Goal: Use online tool/utility: Utilize a website feature to perform a specific function

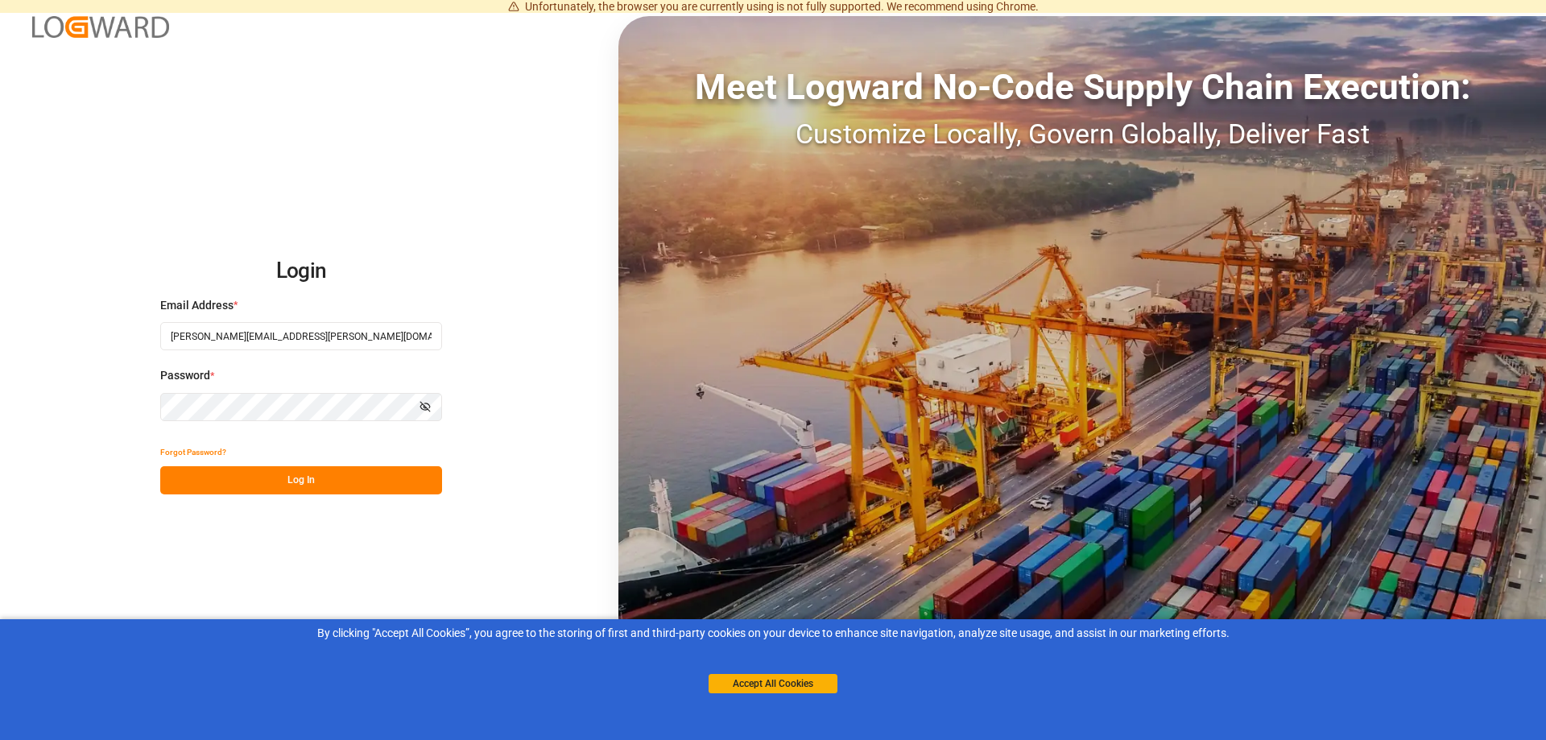
click at [335, 477] on button "Log In" at bounding box center [301, 480] width 282 height 28
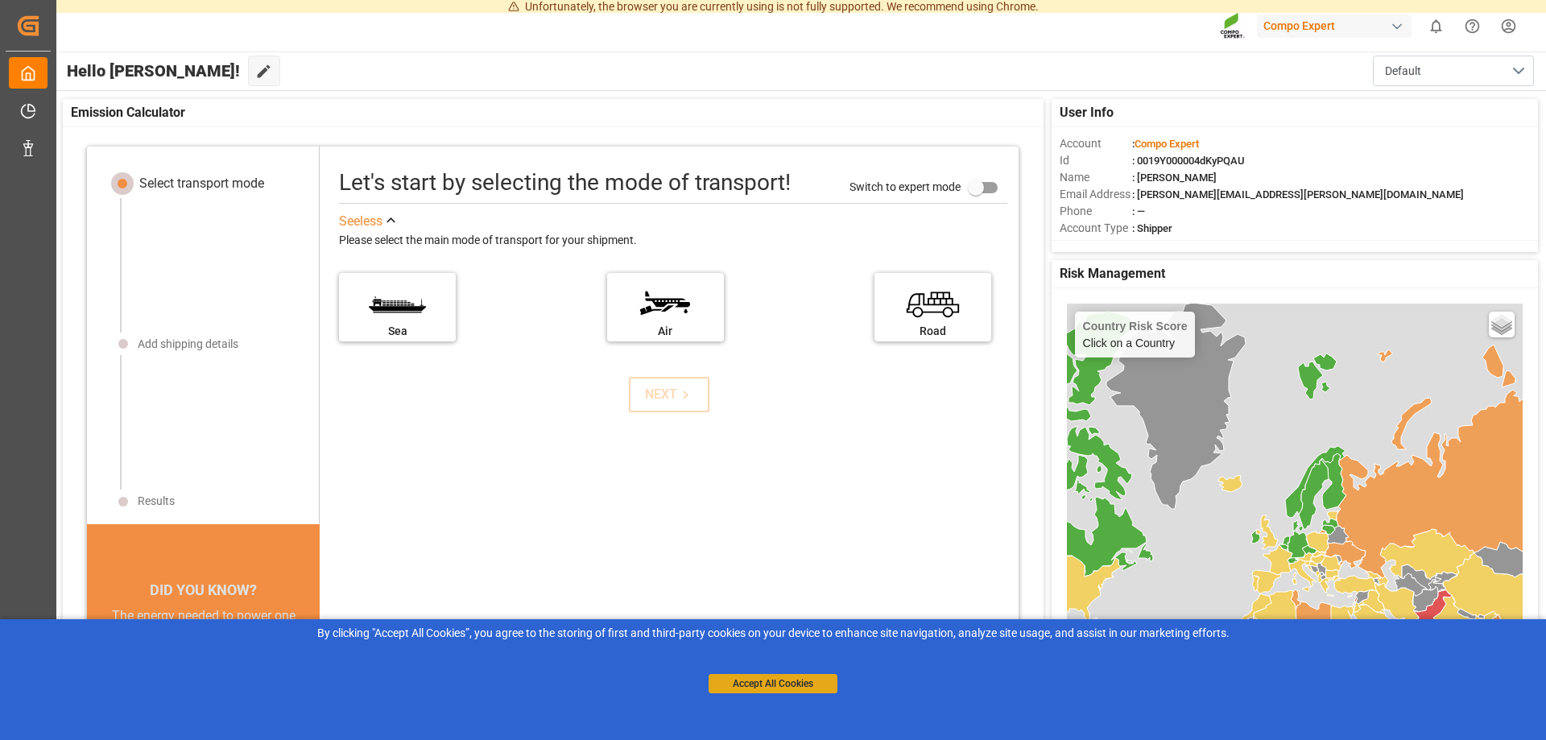
click at [781, 680] on button "Accept All Cookies" at bounding box center [773, 683] width 129 height 19
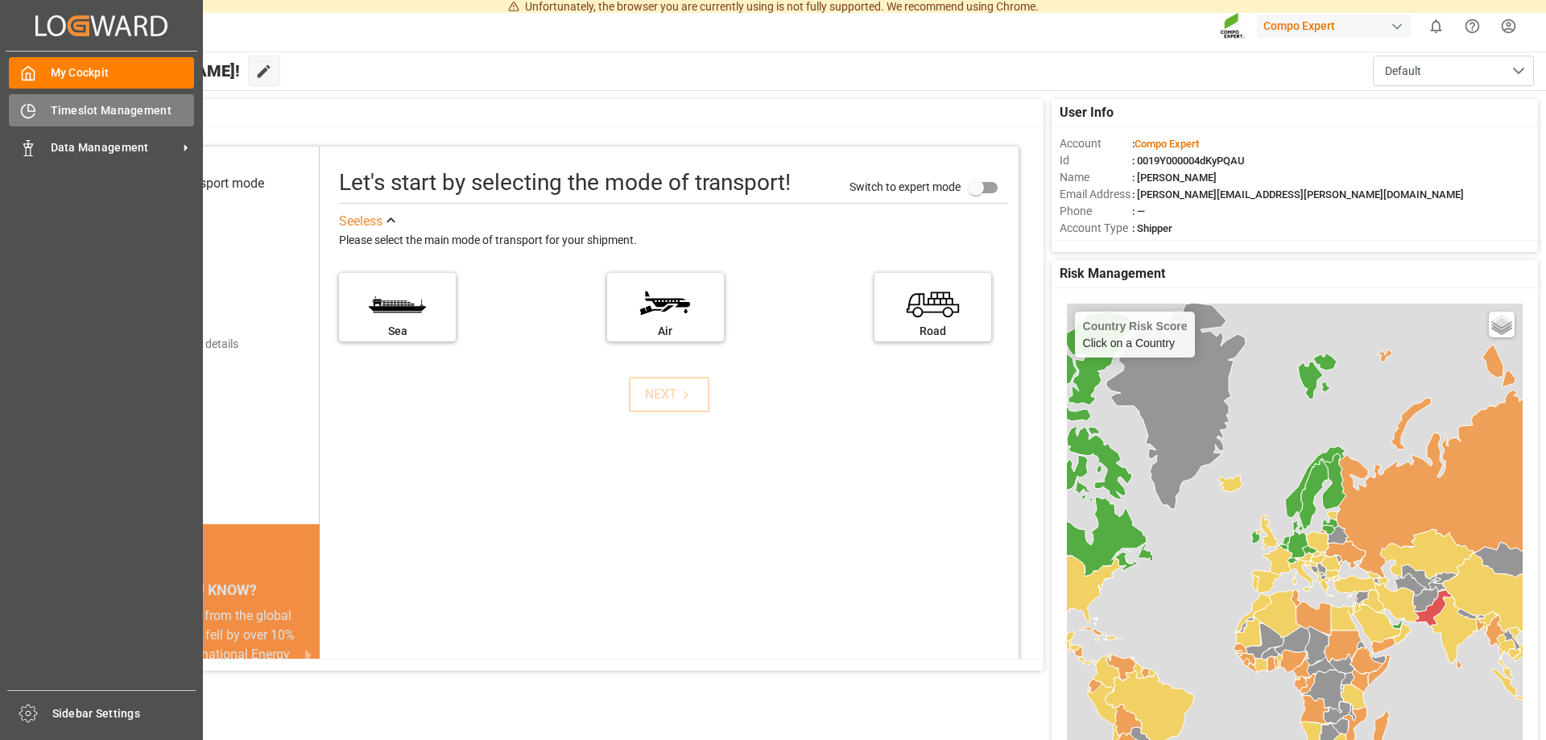
click at [28, 114] on icon at bounding box center [28, 111] width 16 height 16
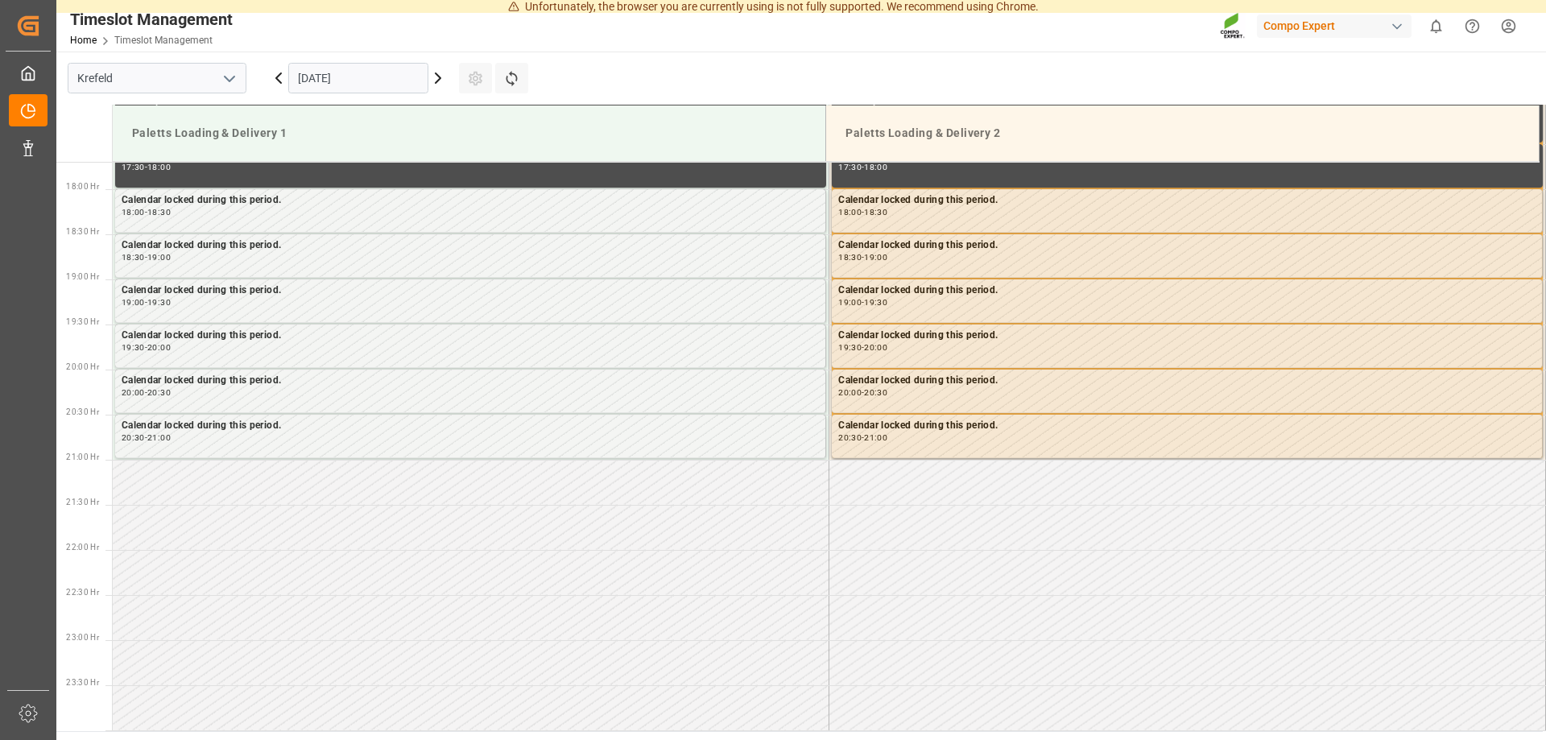
scroll to position [1185, 0]
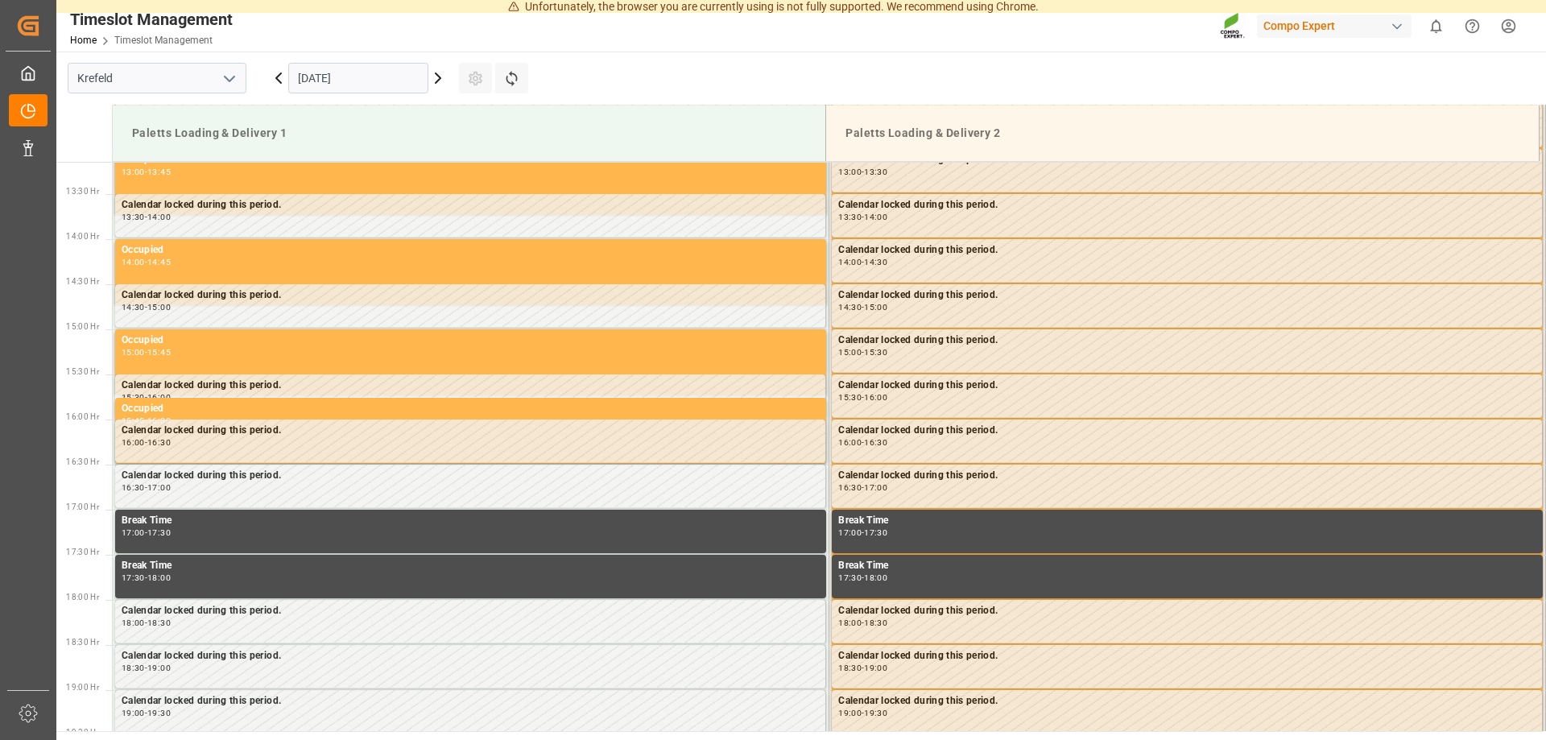
click at [444, 87] on div "[DATE]" at bounding box center [358, 78] width 201 height 53
click at [435, 77] on icon at bounding box center [437, 77] width 19 height 19
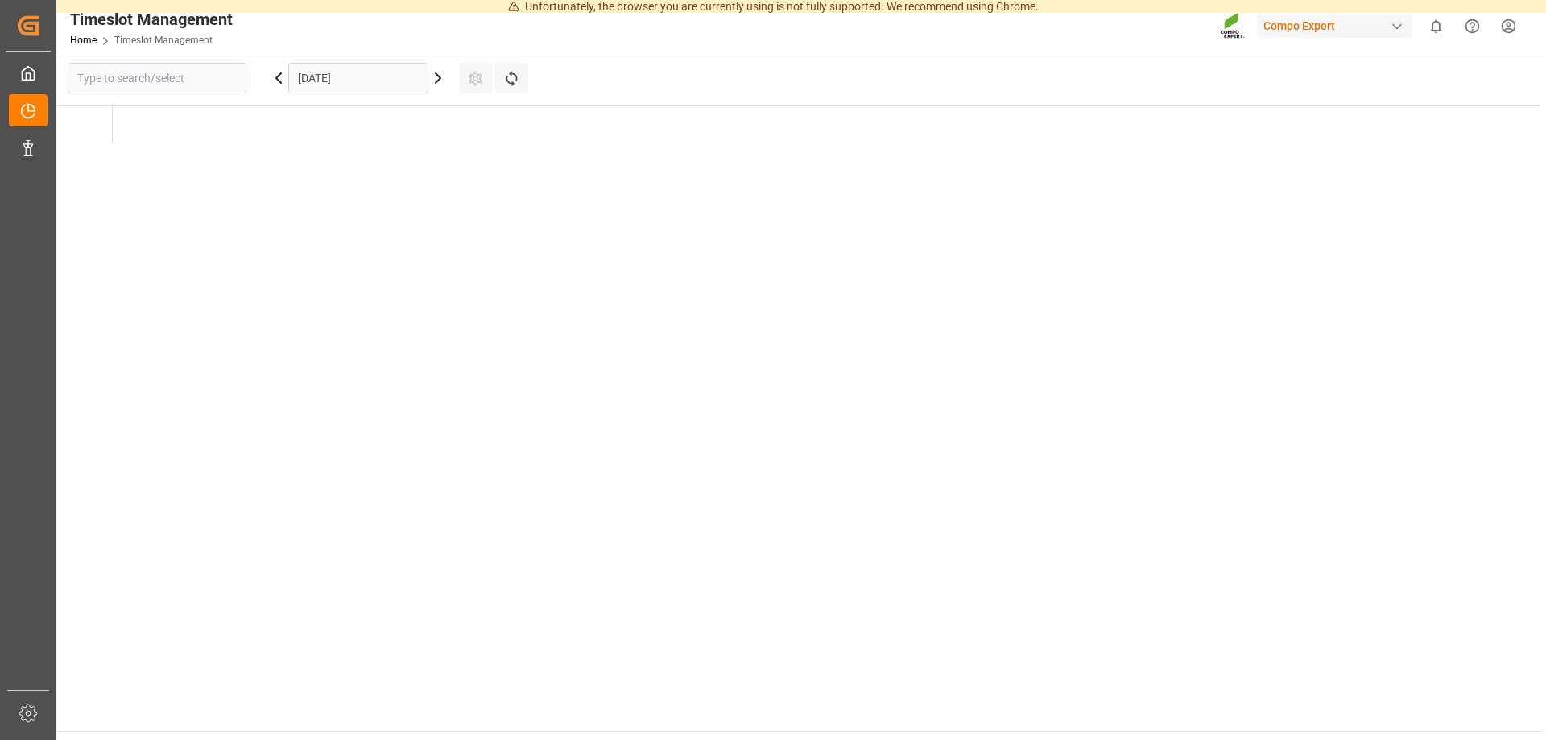
type input "Krefeld"
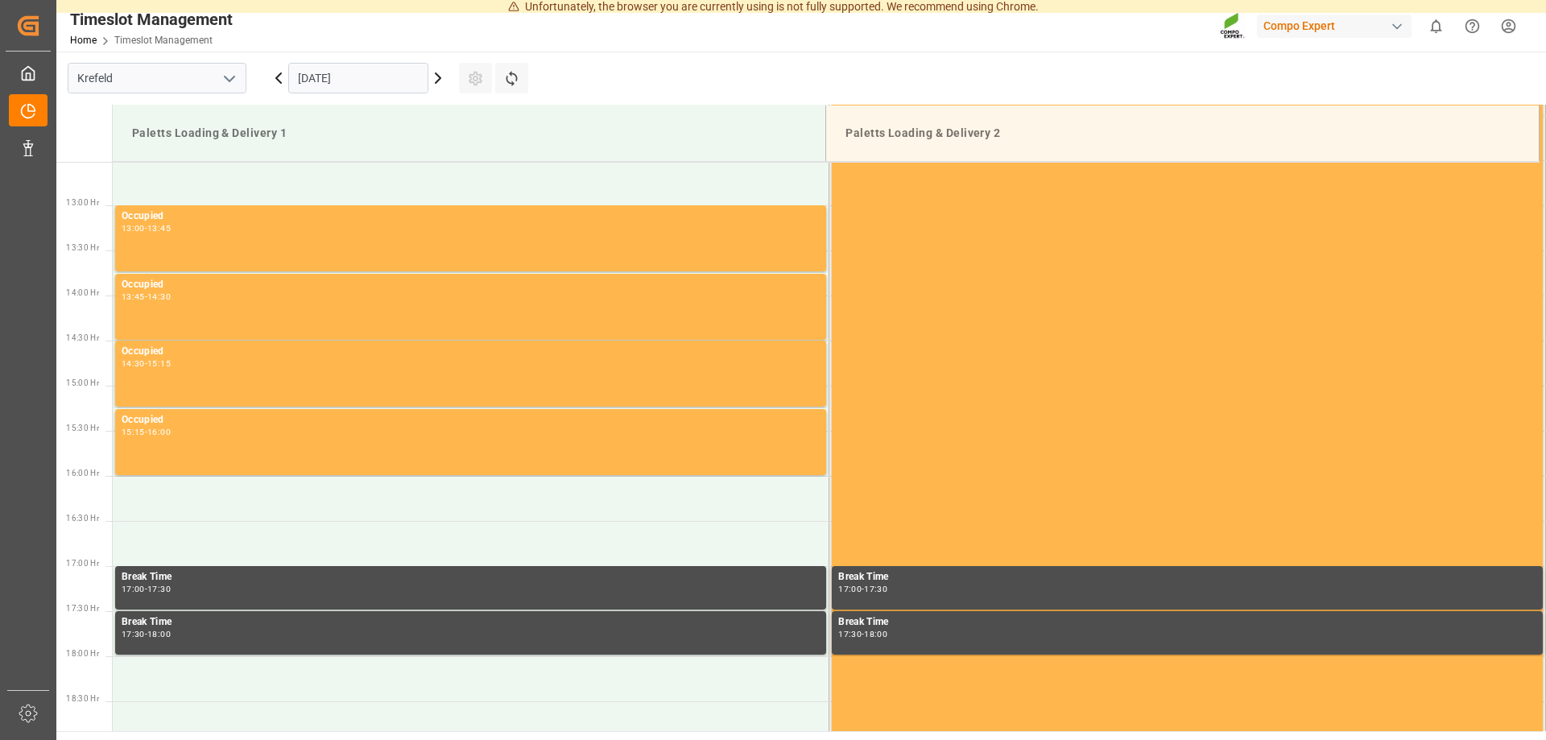
scroll to position [801, 0]
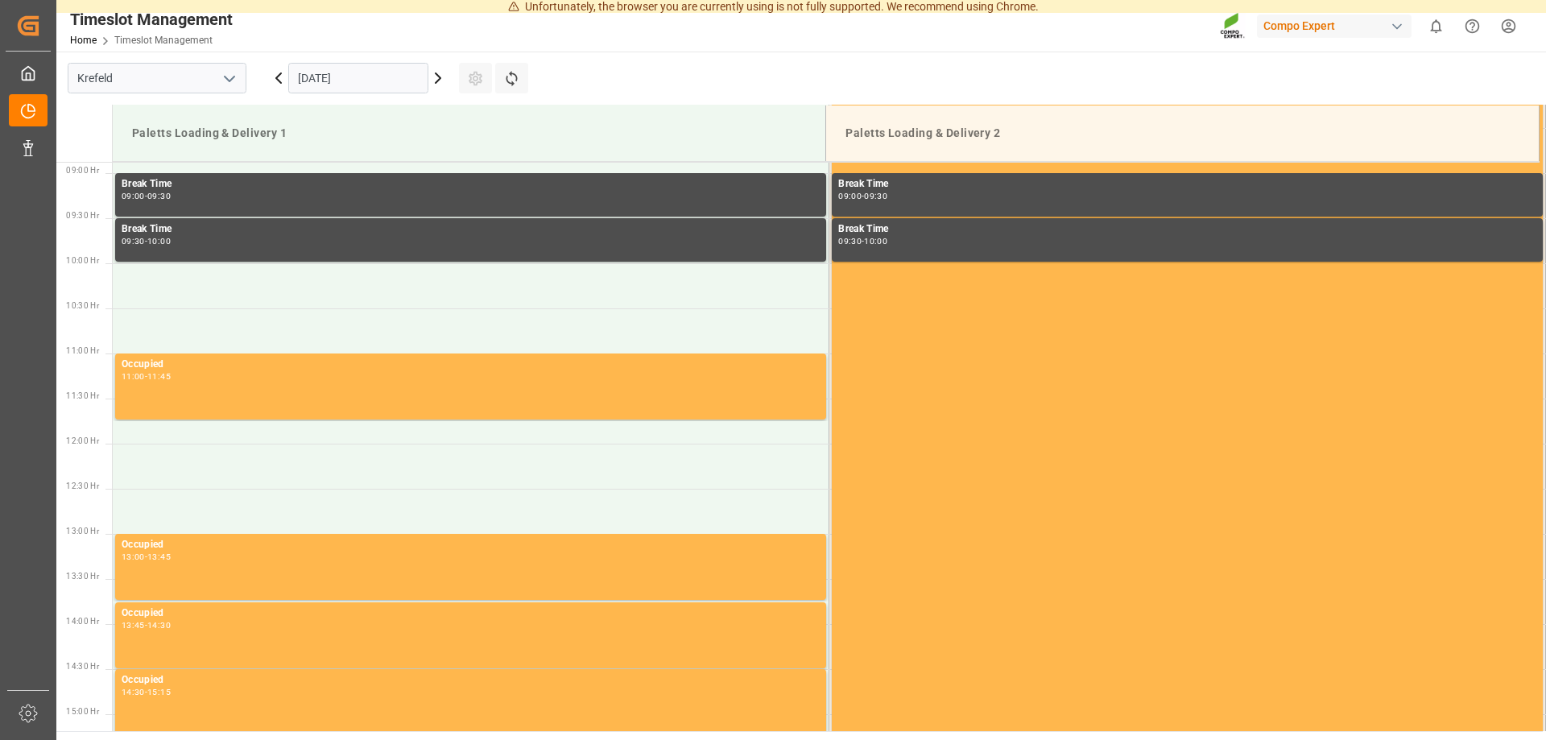
click at [444, 75] on icon at bounding box center [437, 77] width 19 height 19
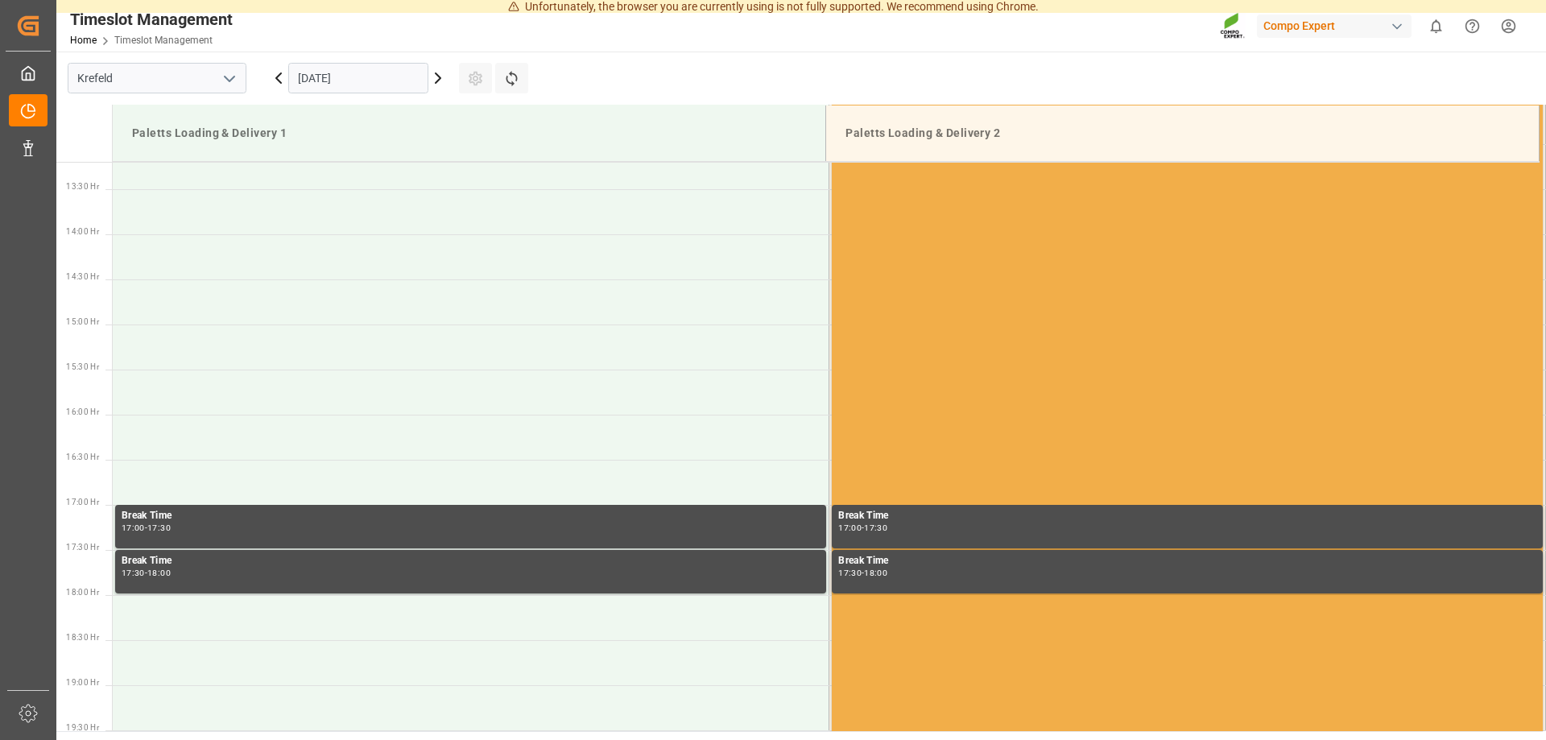
scroll to position [1212, 0]
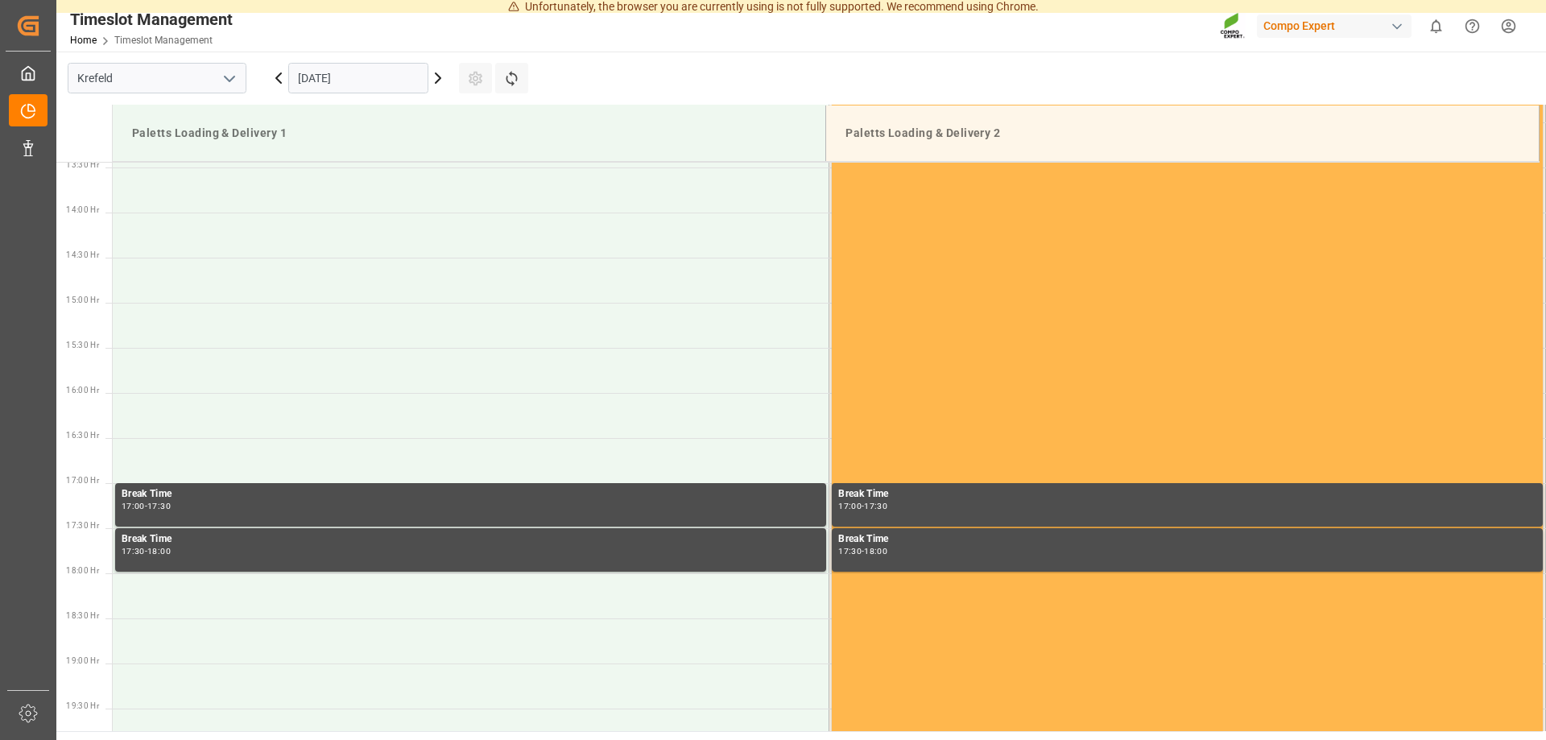
click at [283, 71] on icon at bounding box center [278, 77] width 19 height 19
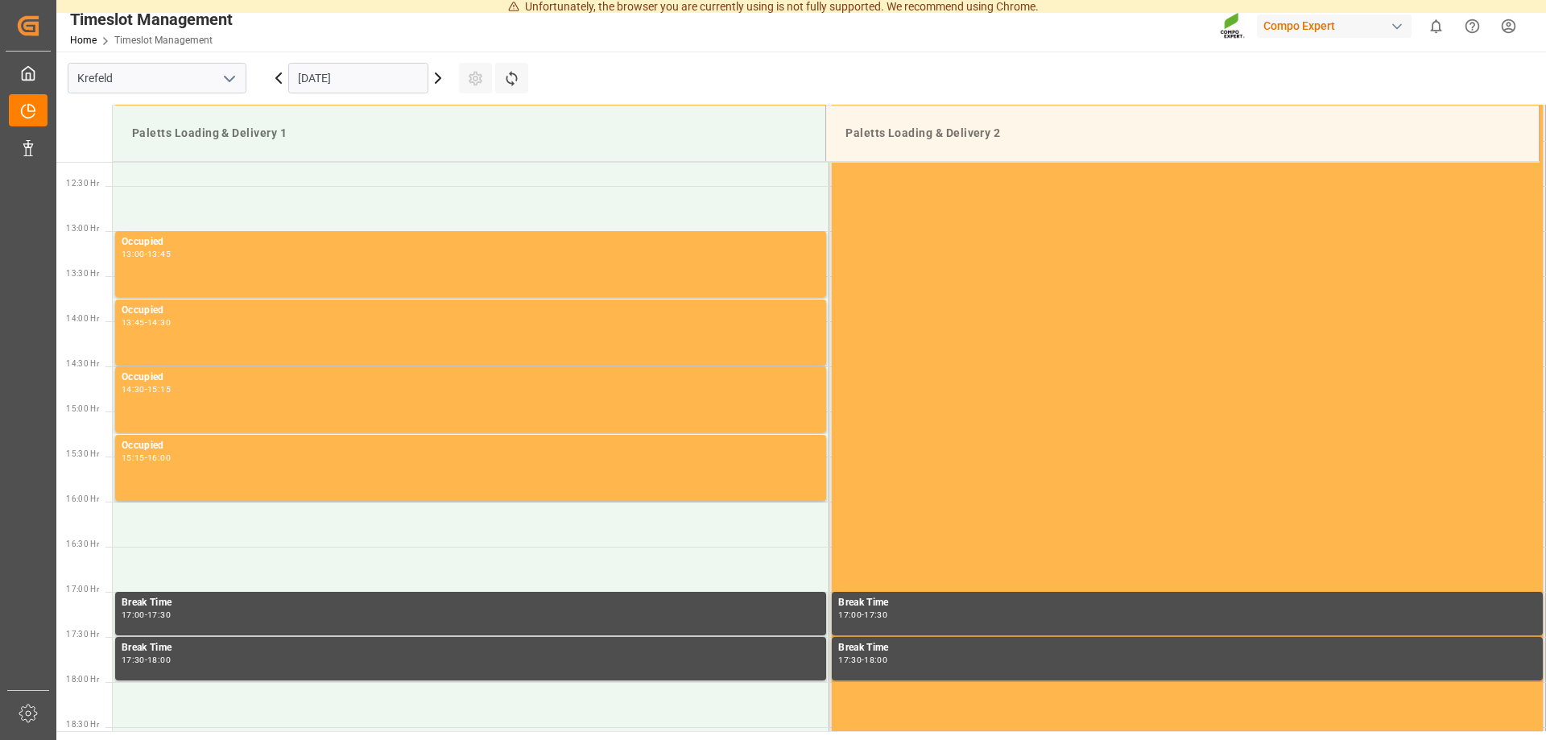
scroll to position [693, 0]
